Goal: Find contact information: Find contact information

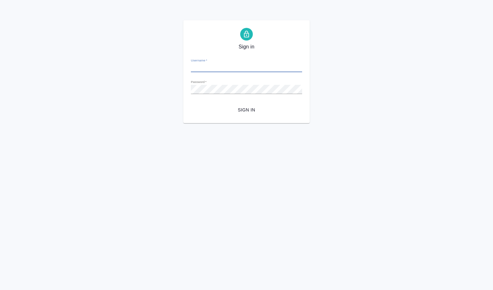
type input "a.volkova@awatera.com"
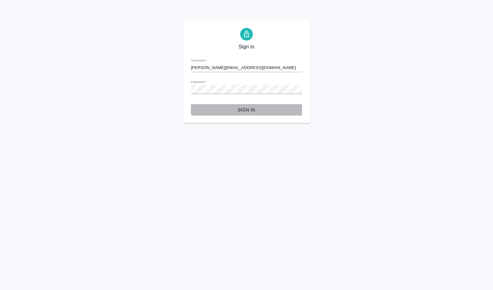
click at [253, 105] on button "Sign in" at bounding box center [246, 110] width 111 height 12
click at [175, 89] on div "Sign in Username   * [PERSON_NAME][EMAIL_ADDRESS][DOMAIN_NAME] Password   * url…" at bounding box center [246, 71] width 493 height 103
click at [248, 110] on span "Sign in" at bounding box center [246, 110] width 101 height 8
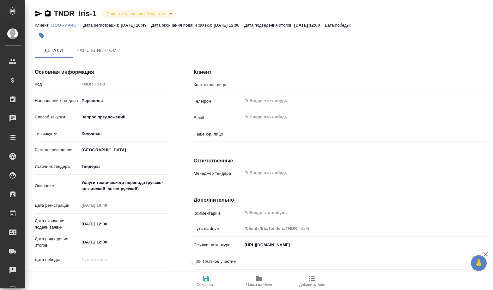
type textarea "x"
type input "[PERSON_NAME]"
type input "(T24) Общество с ограниченной ответственностью «Трактат24»"
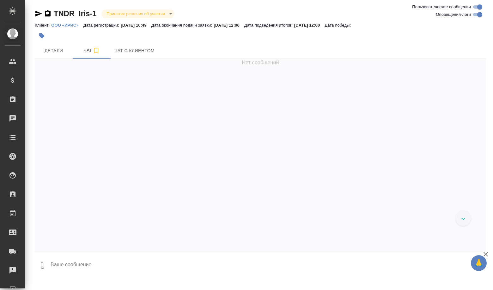
scroll to position [61, 0]
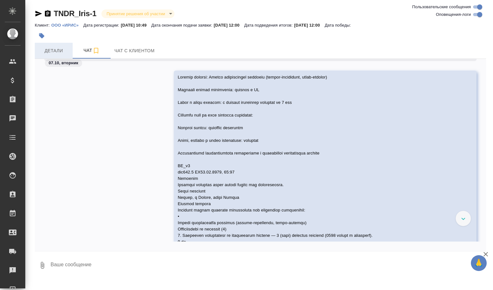
click at [60, 47] on span "Детали" at bounding box center [54, 51] width 30 height 8
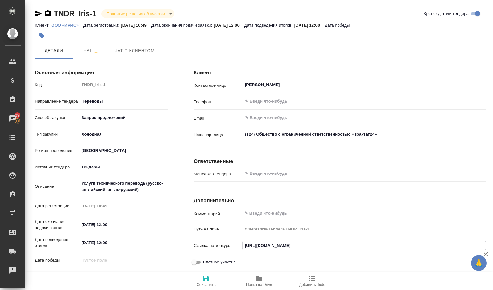
scroll to position [0, 140]
drag, startPoint x: 245, startPoint y: 247, endPoint x: 493, endPoint y: 248, distance: 248.2
click at [493, 248] on div "Клиент Контактное лицо Кухаренко Анастасия ​ Телефон ​ Email ​ Наше юр. лицо (T…" at bounding box center [340, 191] width 318 height 281
type input "[PERSON_NAME] [PERSON_NAME]"
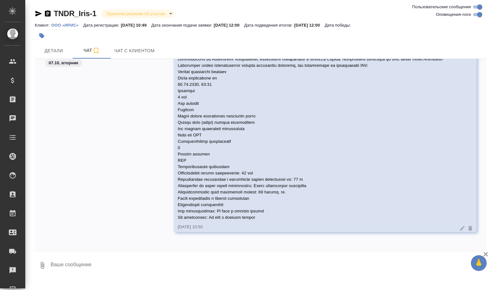
scroll to position [193, 0]
